Goal: Task Accomplishment & Management: Use online tool/utility

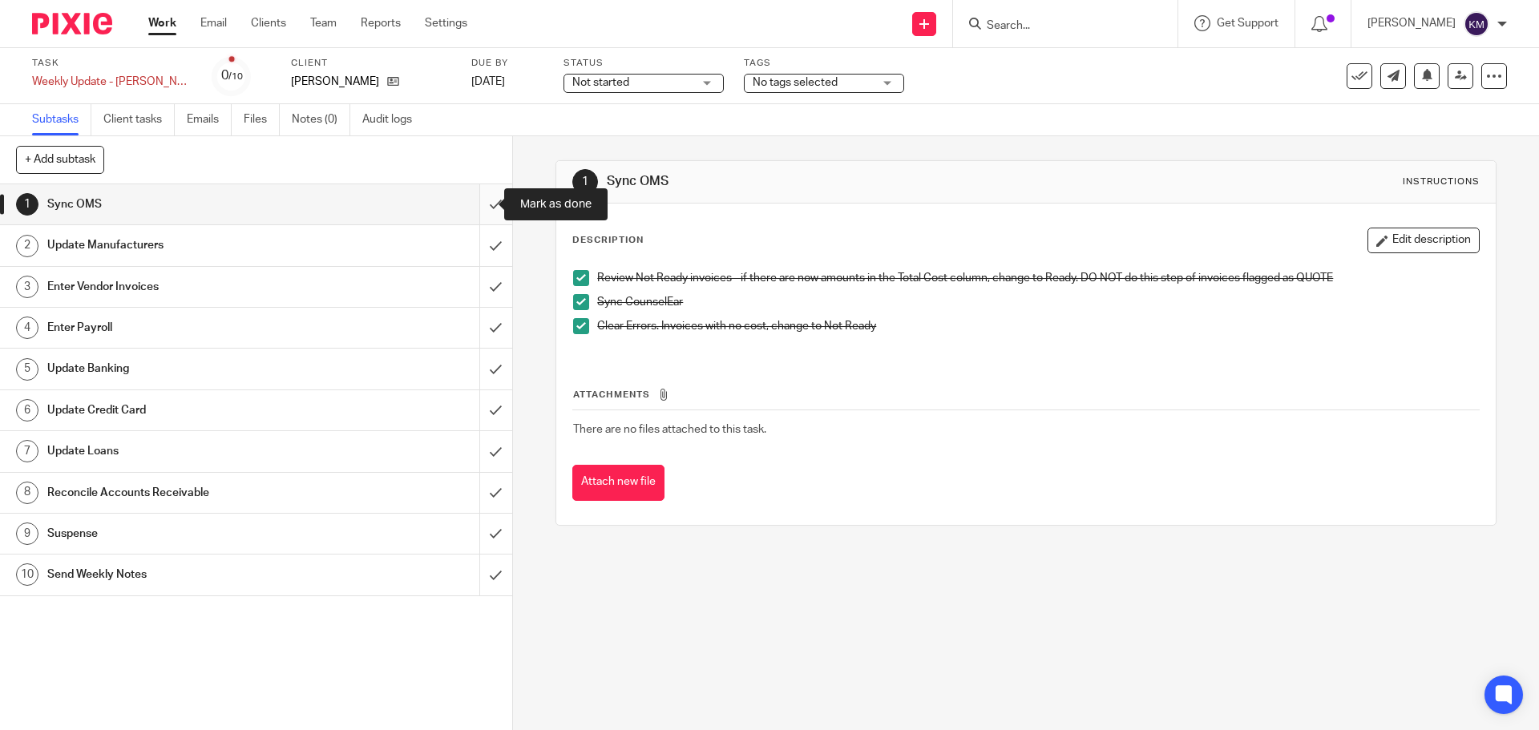
click at [481, 204] on input "submit" at bounding box center [256, 204] width 512 height 40
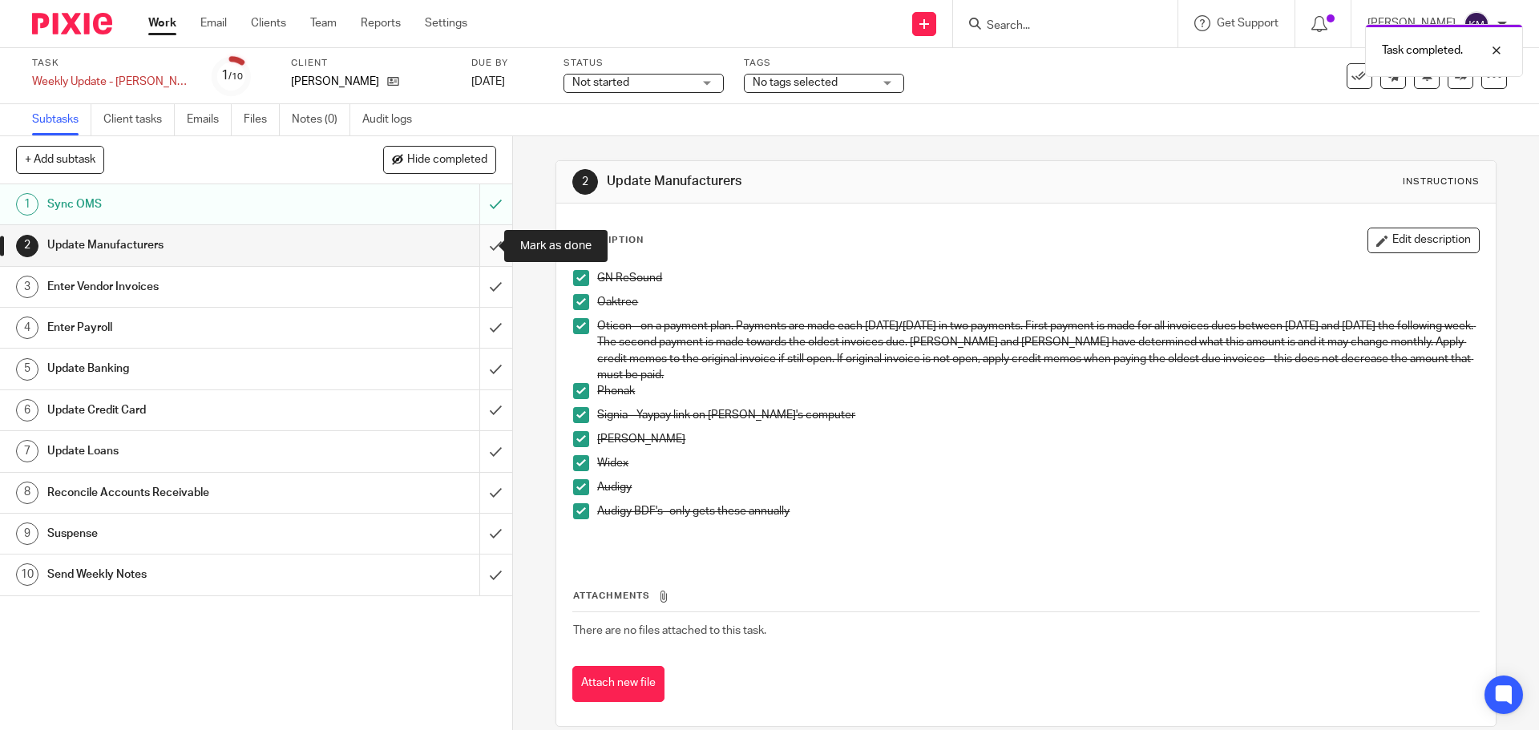
click at [483, 246] on input "submit" at bounding box center [256, 245] width 512 height 40
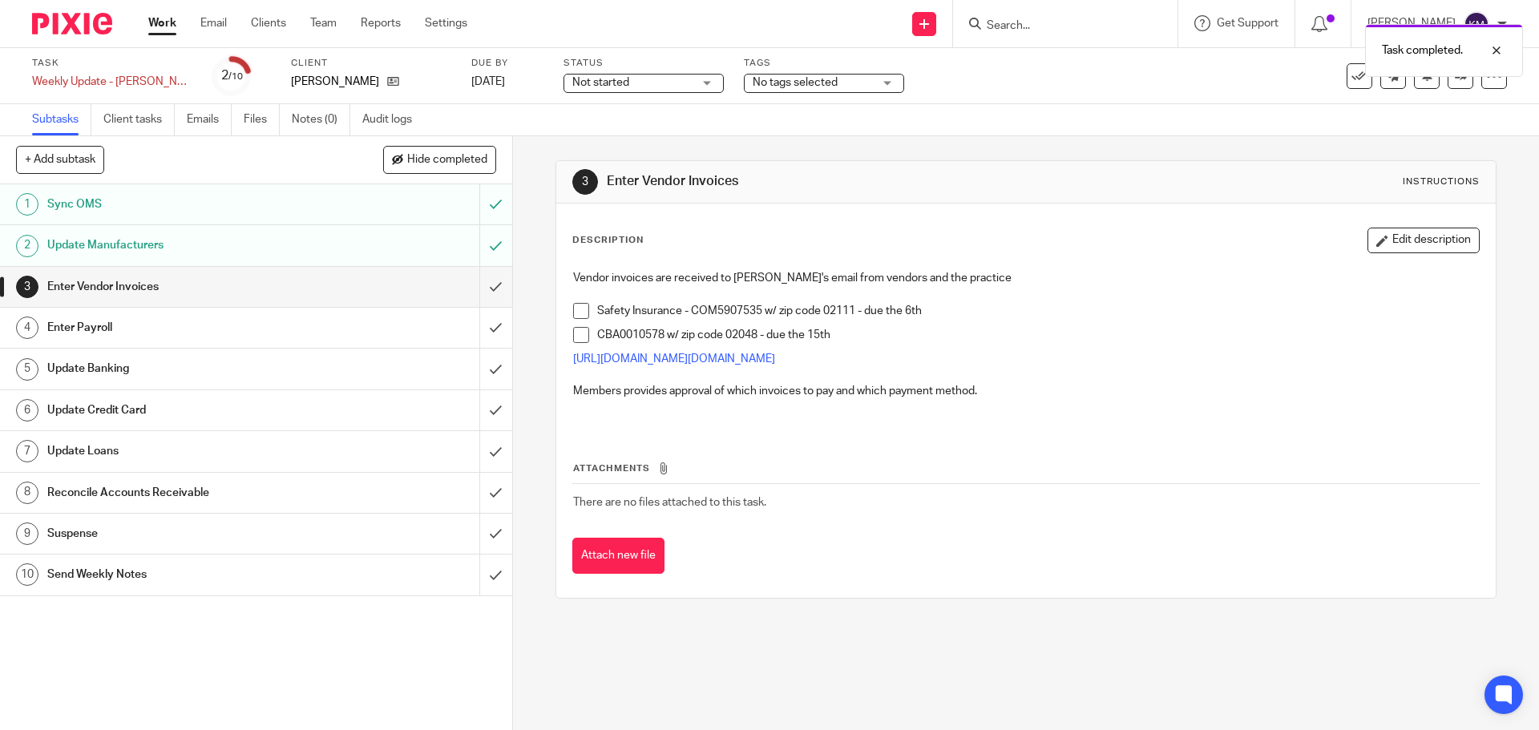
click at [576, 310] on span at bounding box center [581, 311] width 16 height 16
click at [575, 337] on span at bounding box center [581, 335] width 16 height 16
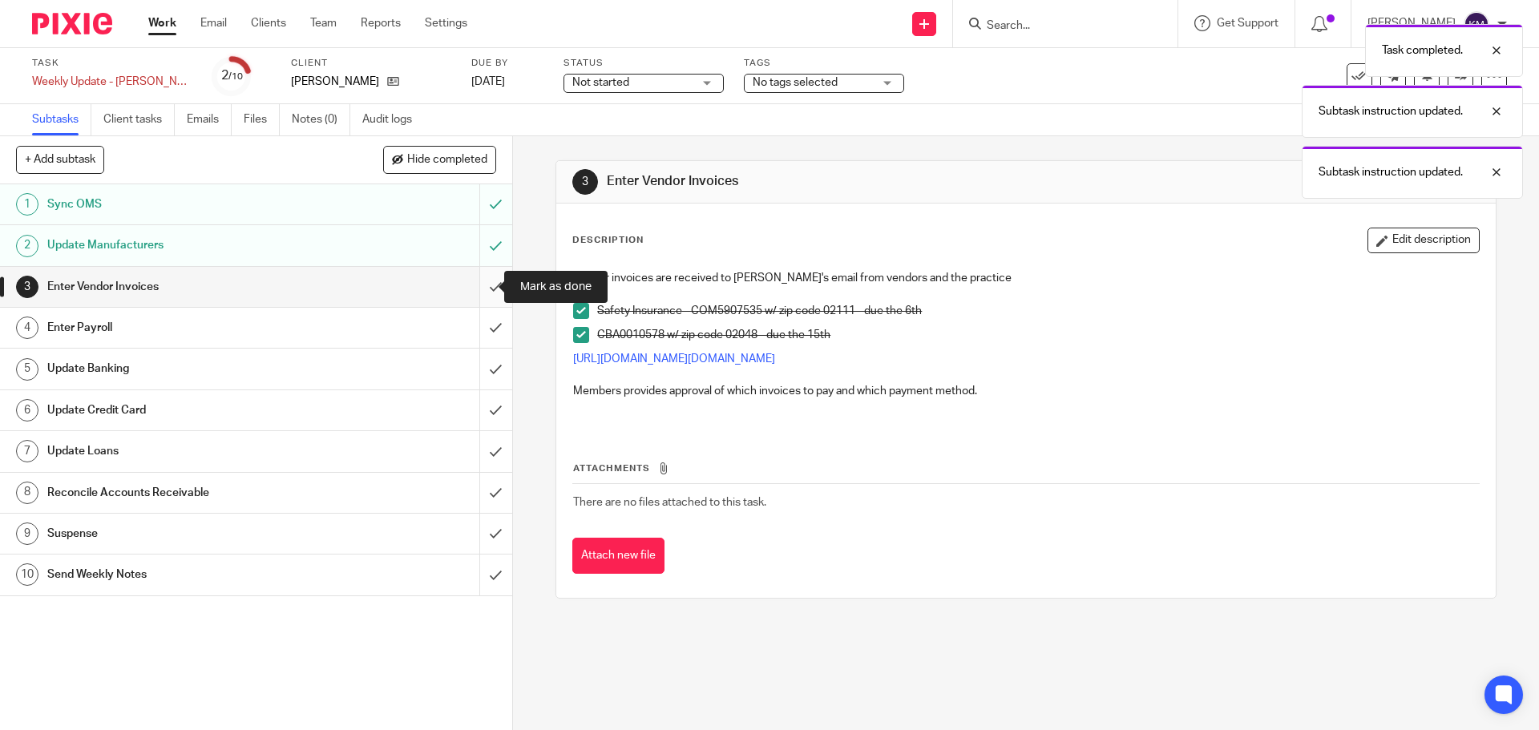
click at [485, 289] on input "submit" at bounding box center [256, 287] width 512 height 40
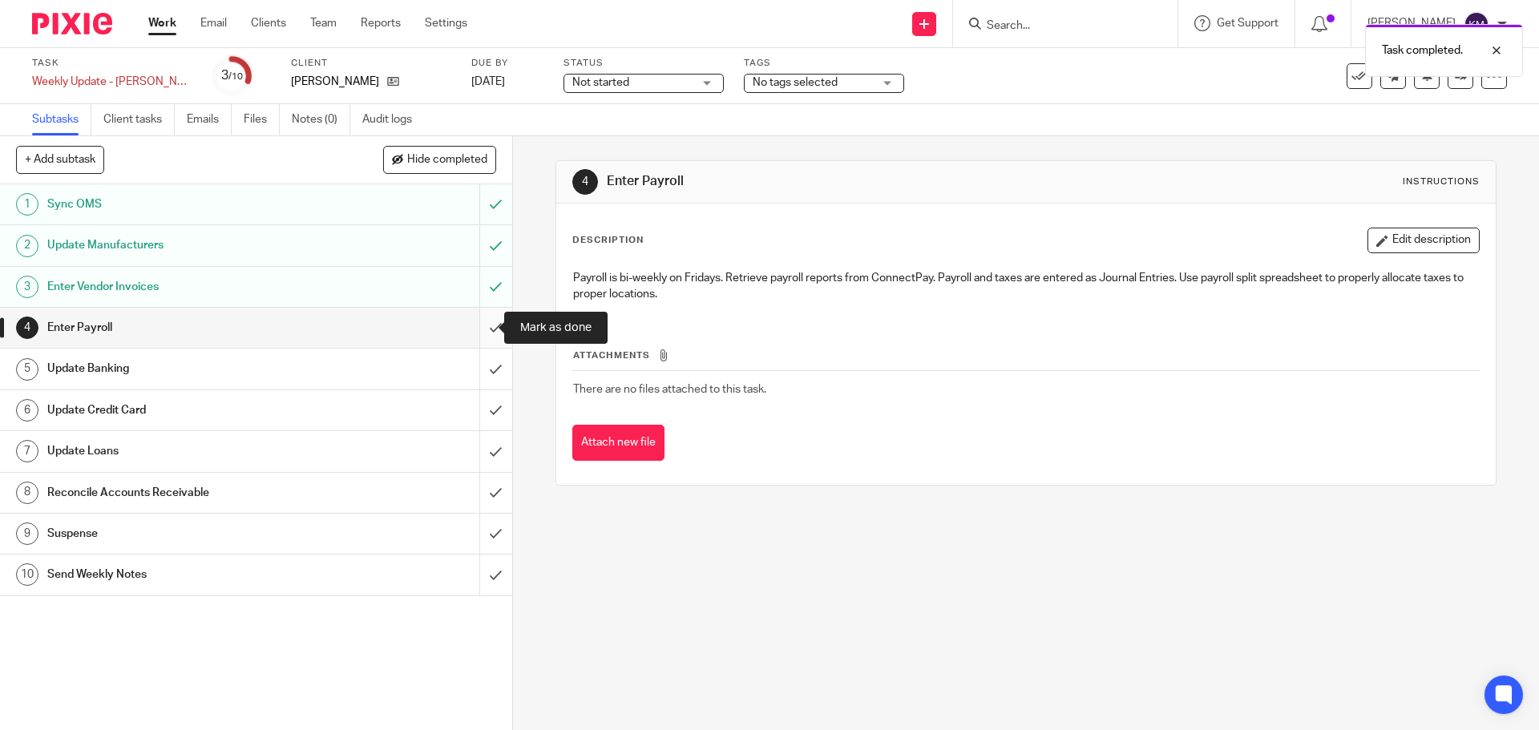
click at [479, 326] on input "submit" at bounding box center [256, 328] width 512 height 40
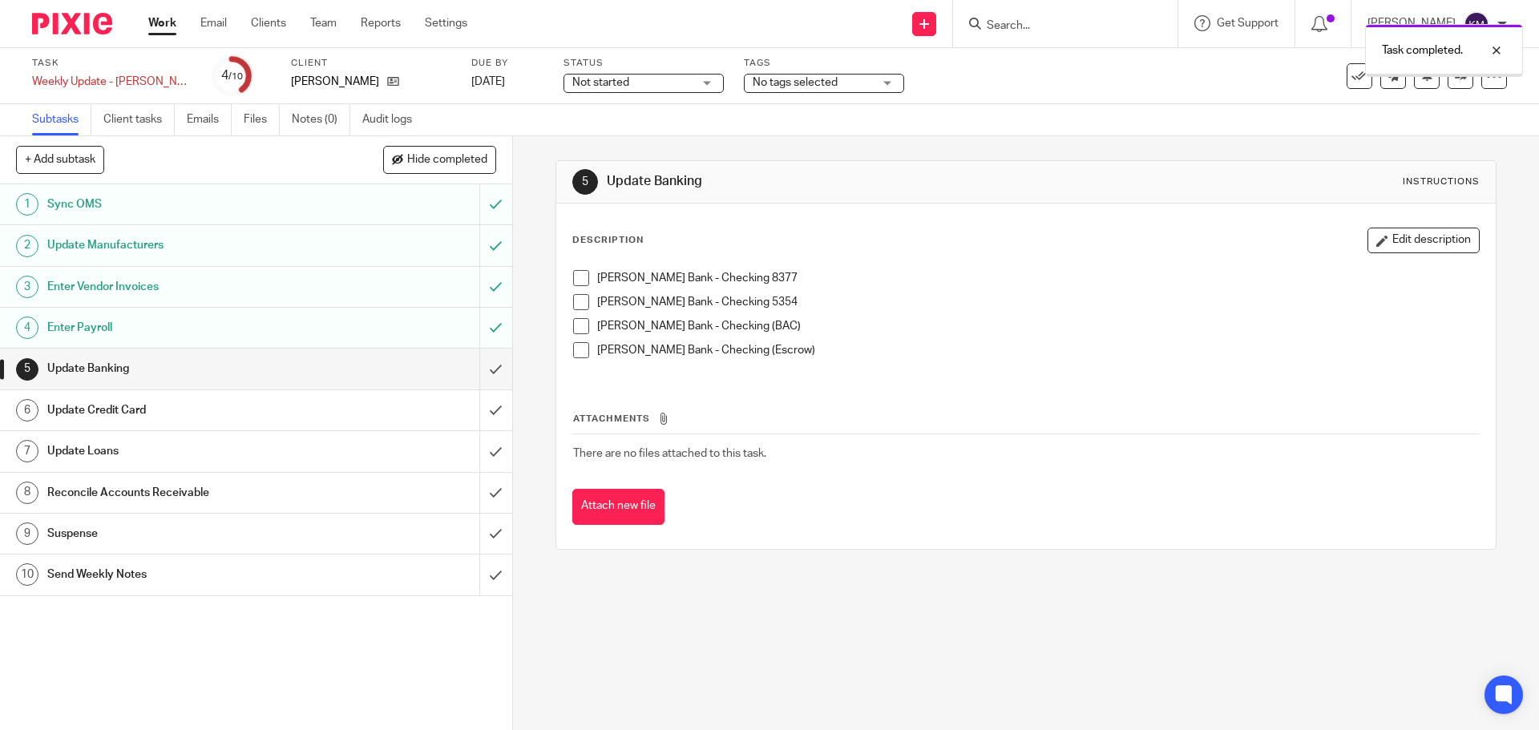
click at [575, 282] on span at bounding box center [581, 278] width 16 height 16
click at [574, 301] on span at bounding box center [581, 302] width 16 height 16
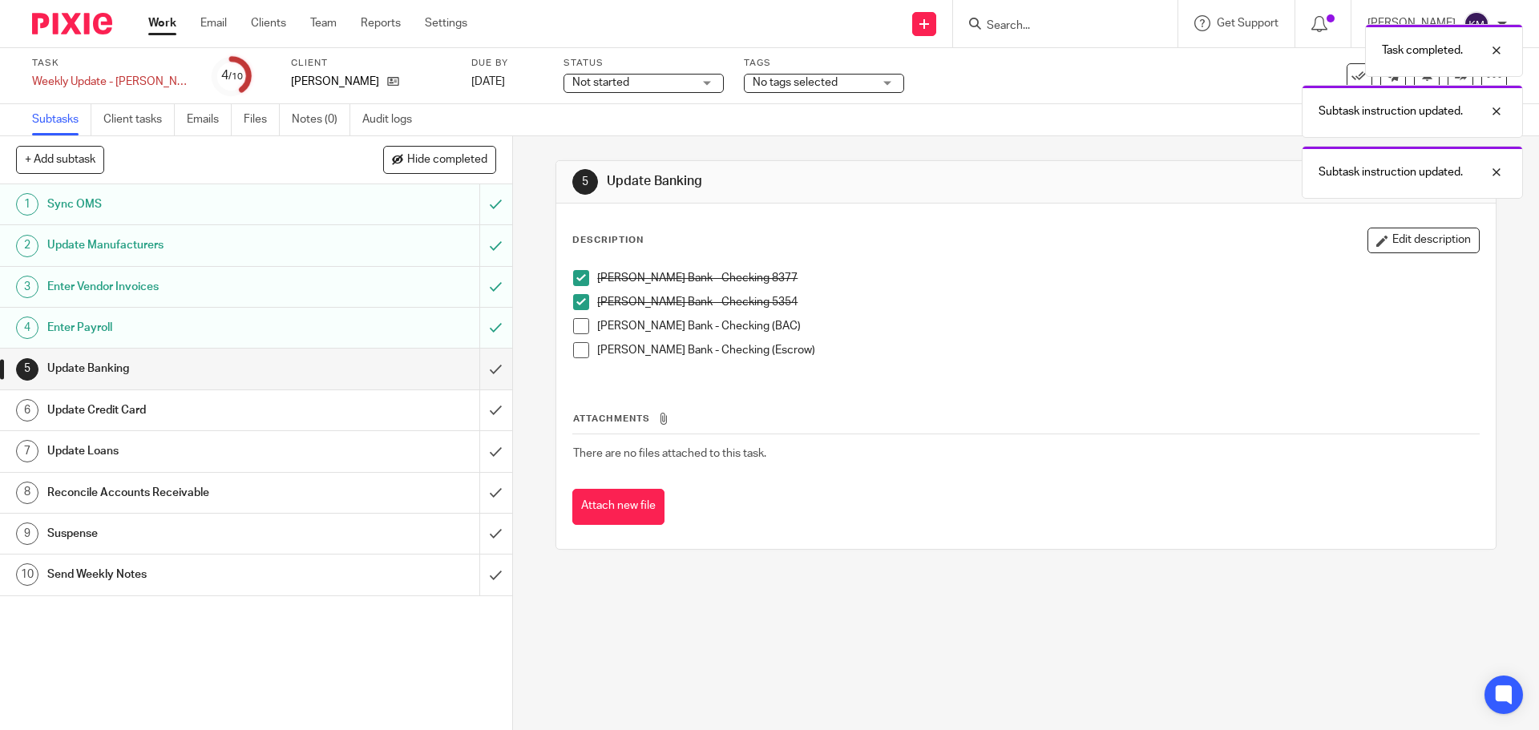
drag, startPoint x: 573, startPoint y: 320, endPoint x: 575, endPoint y: 342, distance: 21.7
click at [574, 322] on span at bounding box center [581, 326] width 16 height 16
click at [575, 344] on span at bounding box center [581, 350] width 16 height 16
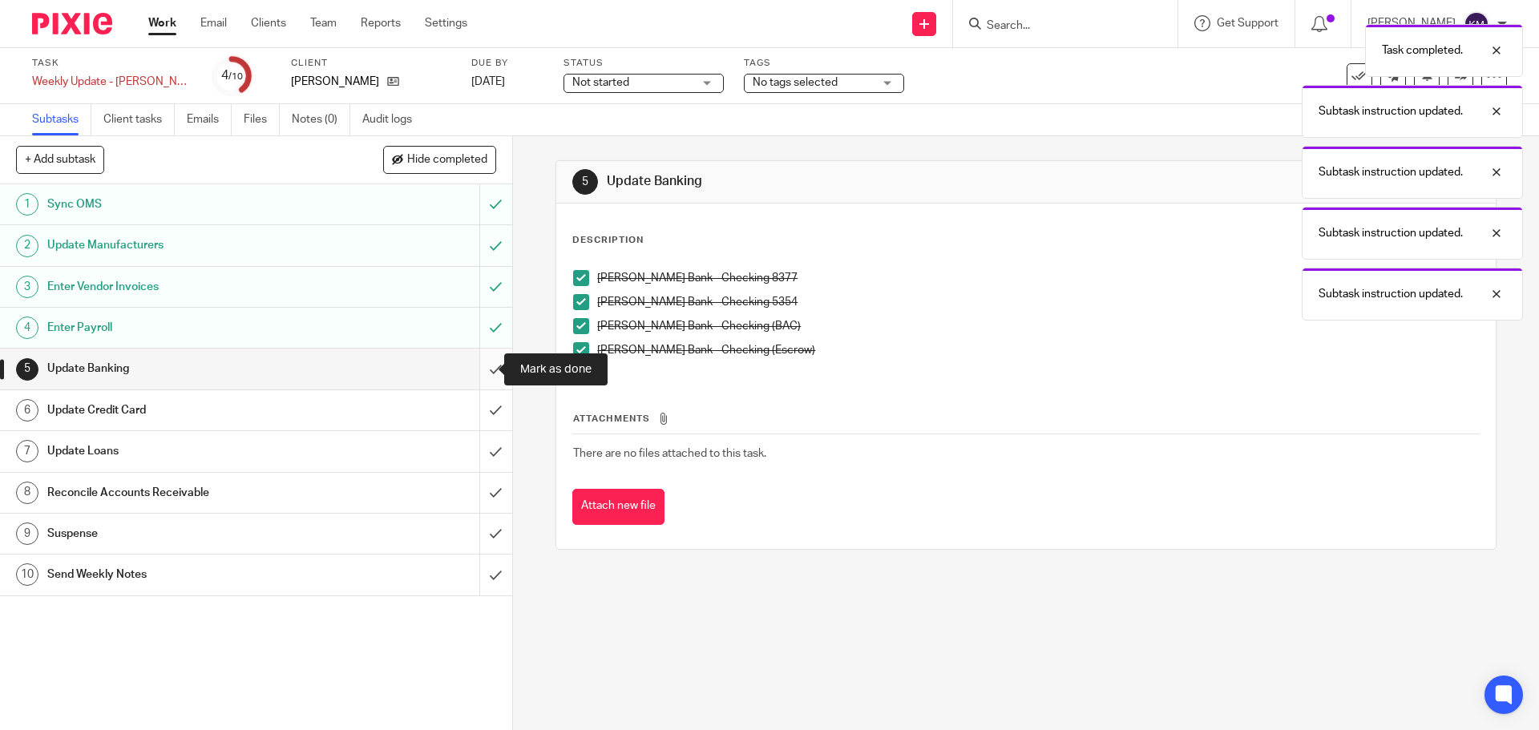
click at [477, 369] on input "submit" at bounding box center [256, 369] width 512 height 40
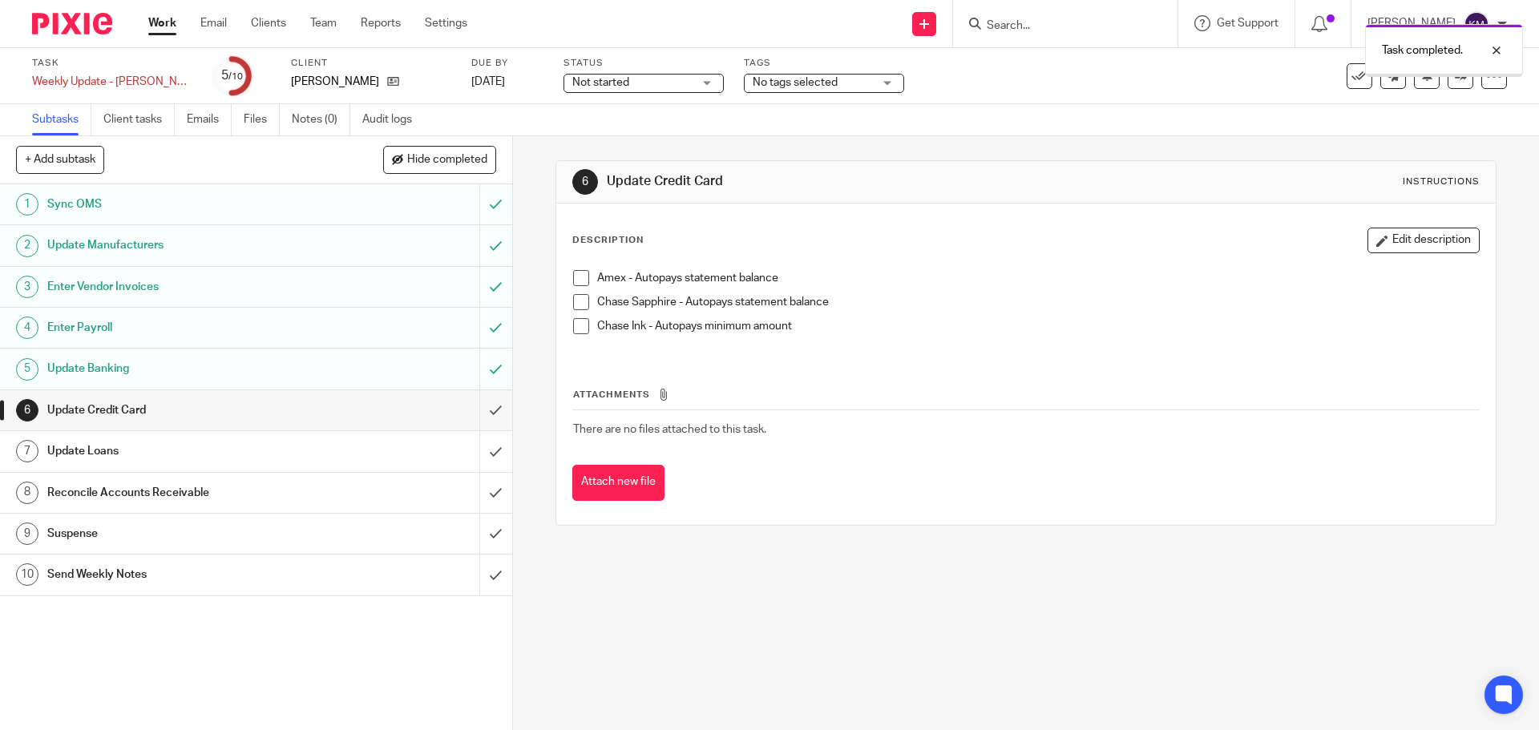
click at [579, 279] on span at bounding box center [581, 278] width 16 height 16
drag, startPoint x: 575, startPoint y: 298, endPoint x: 576, endPoint y: 311, distance: 12.9
click at [576, 300] on span at bounding box center [581, 302] width 16 height 16
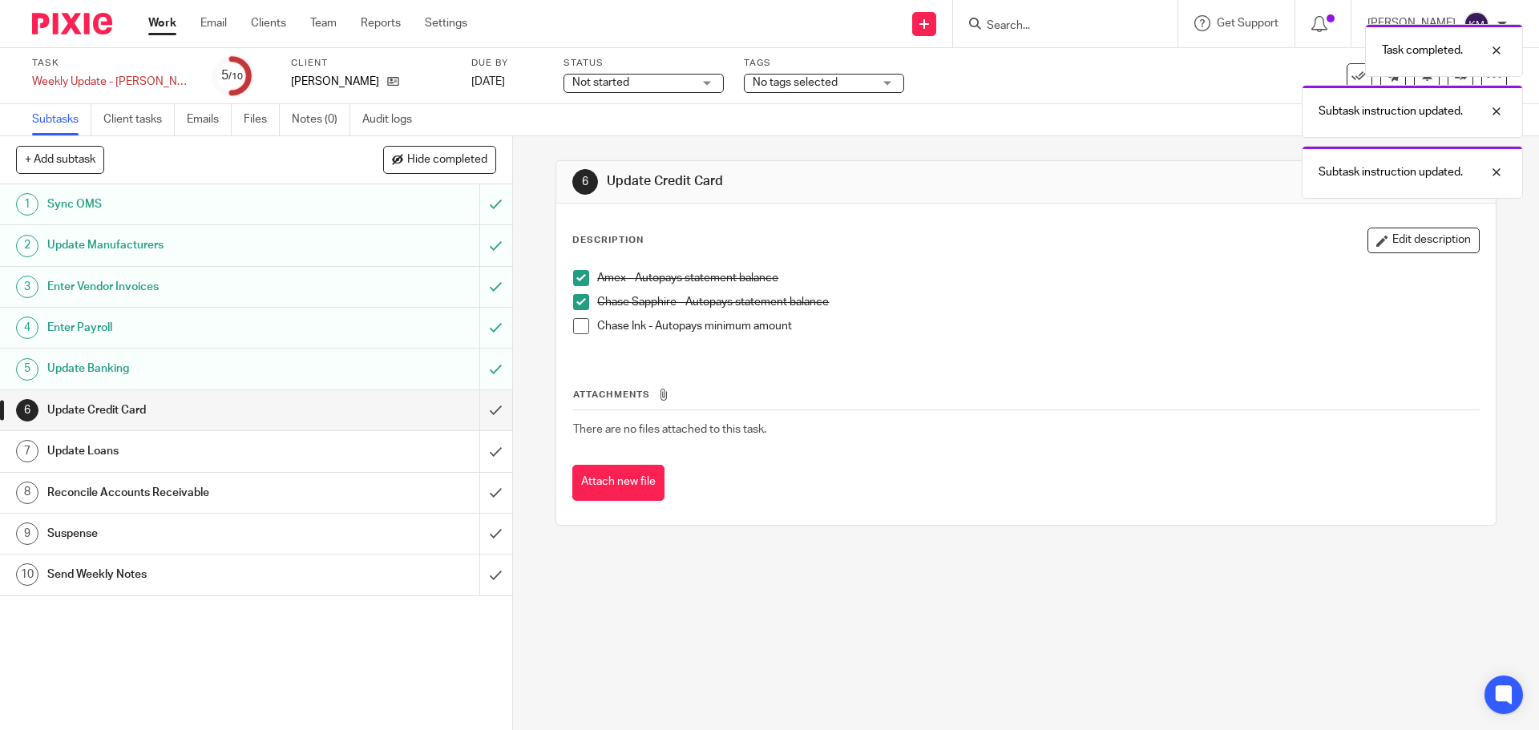
click at [575, 322] on span at bounding box center [581, 326] width 16 height 16
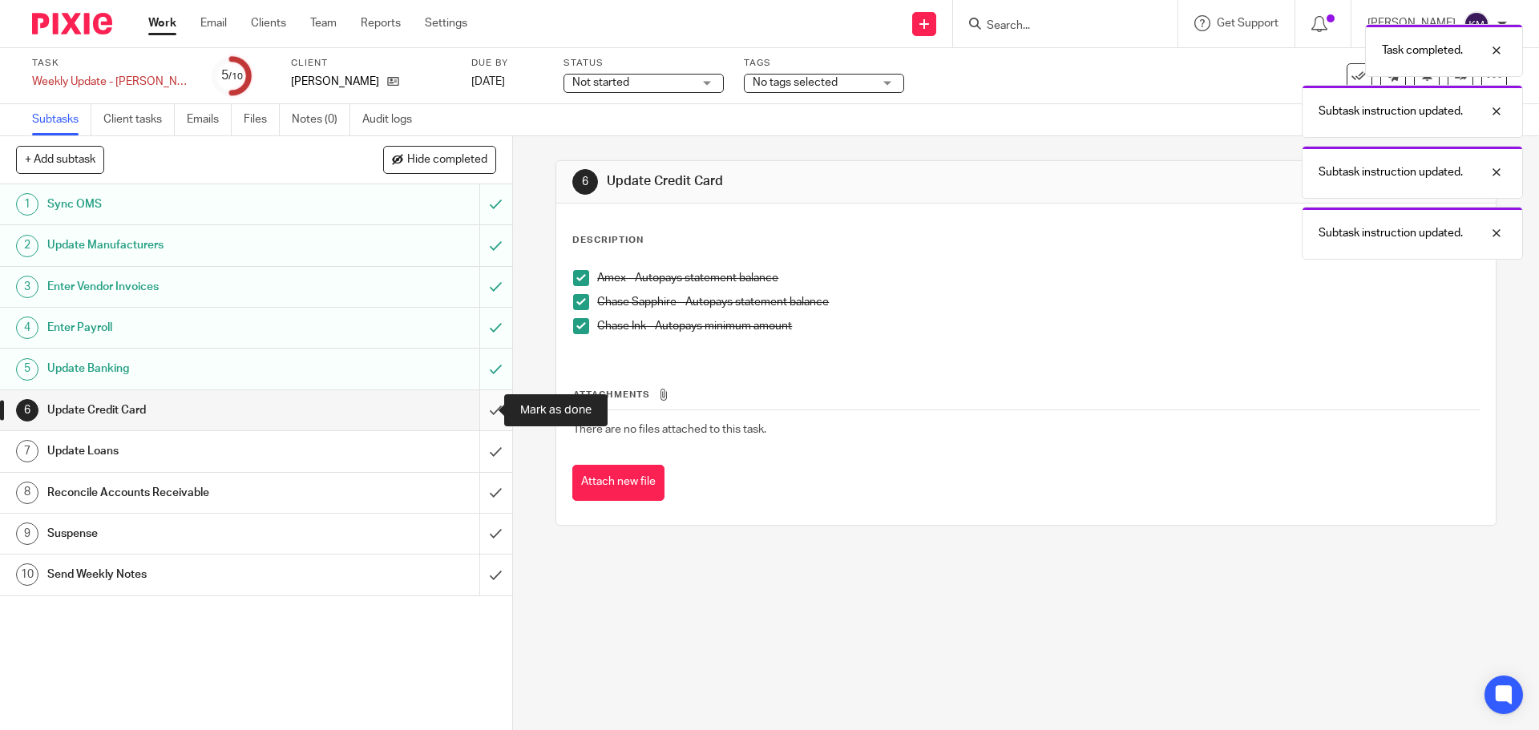
drag, startPoint x: 478, startPoint y: 411, endPoint x: 485, endPoint y: 407, distance: 8.3
click at [477, 411] on input "submit" at bounding box center [256, 410] width 512 height 40
